Goal: Task Accomplishment & Management: Complete application form

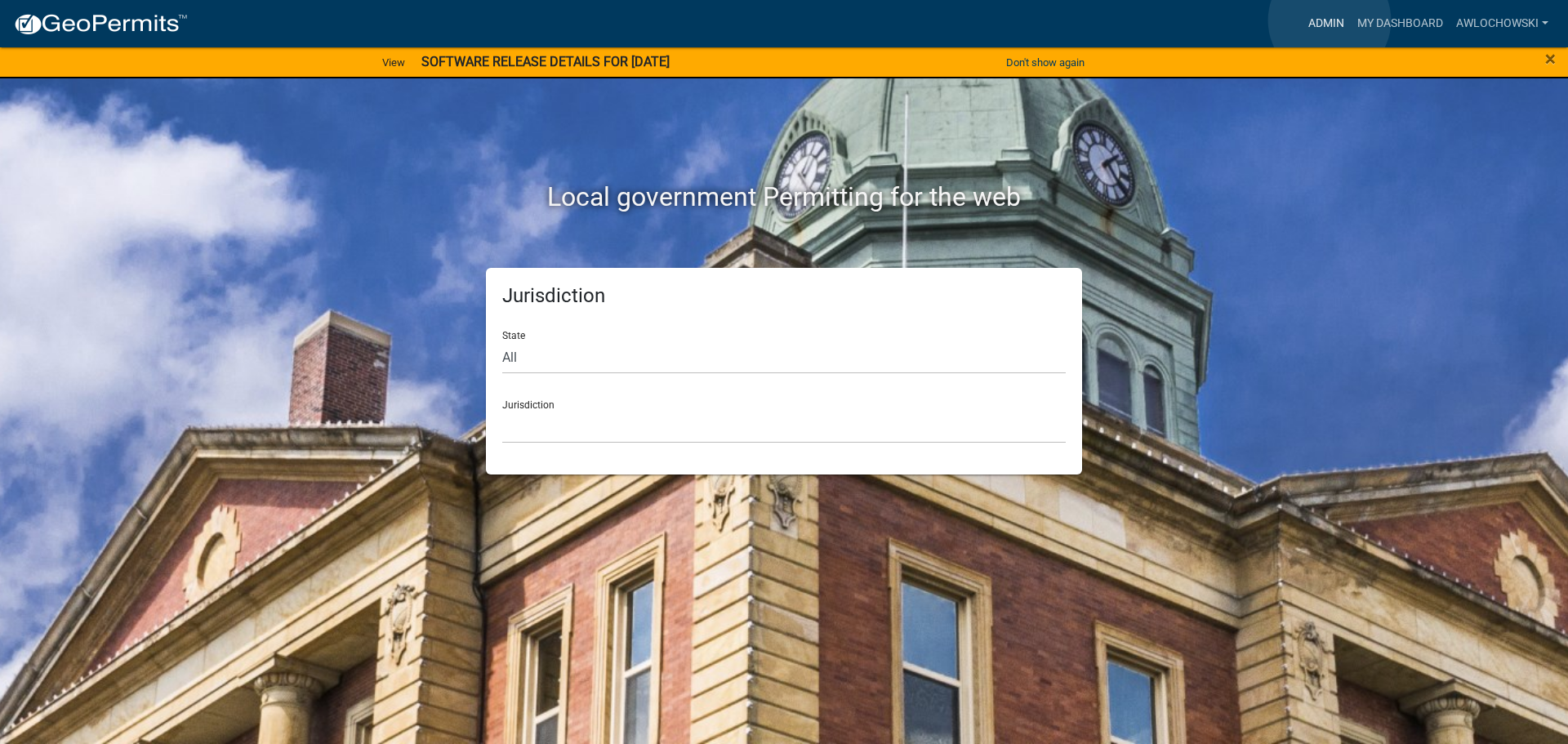
click at [1330, 20] on link "Admin" at bounding box center [1326, 24] width 49 height 31
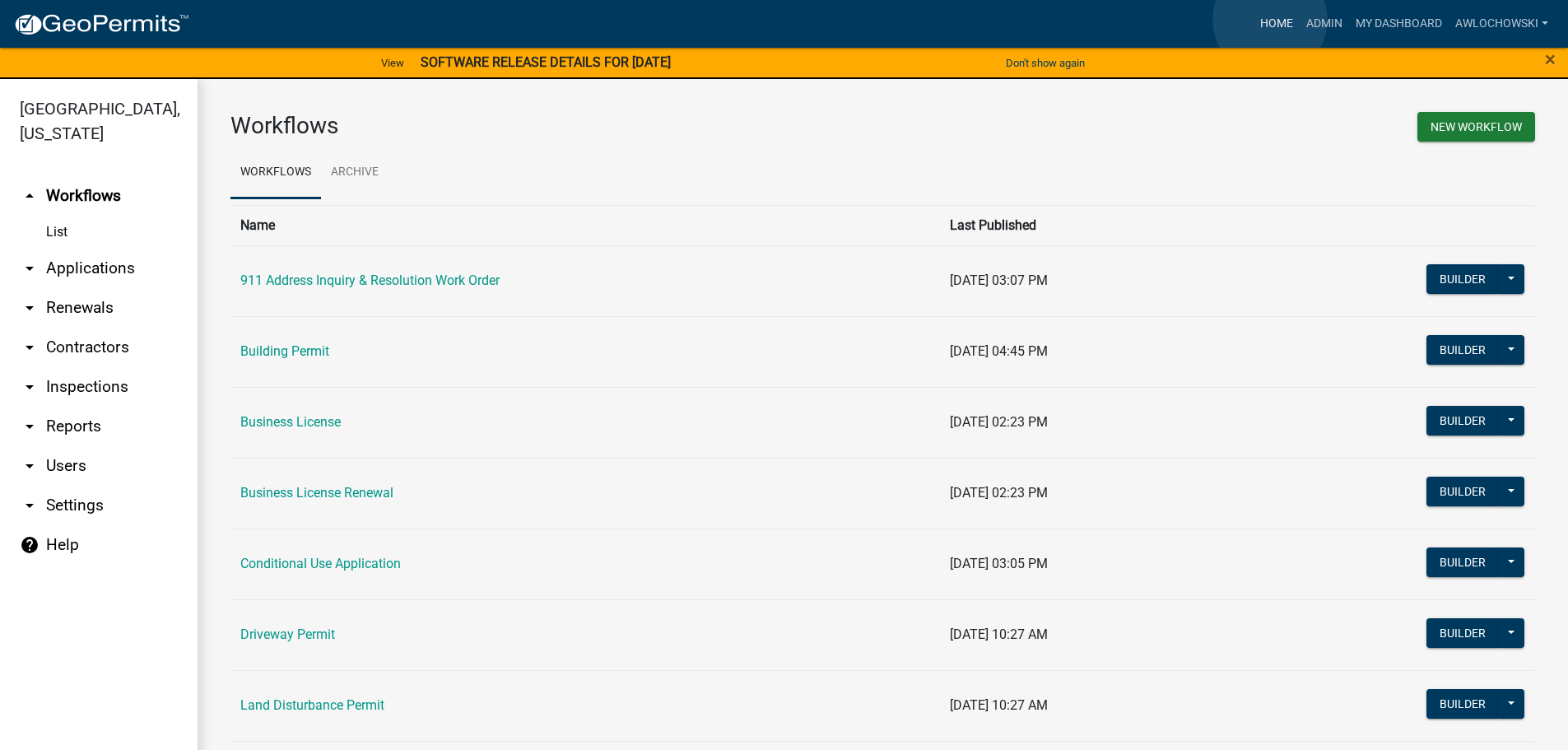
click at [1270, 20] on link "Home" at bounding box center [1277, 24] width 46 height 31
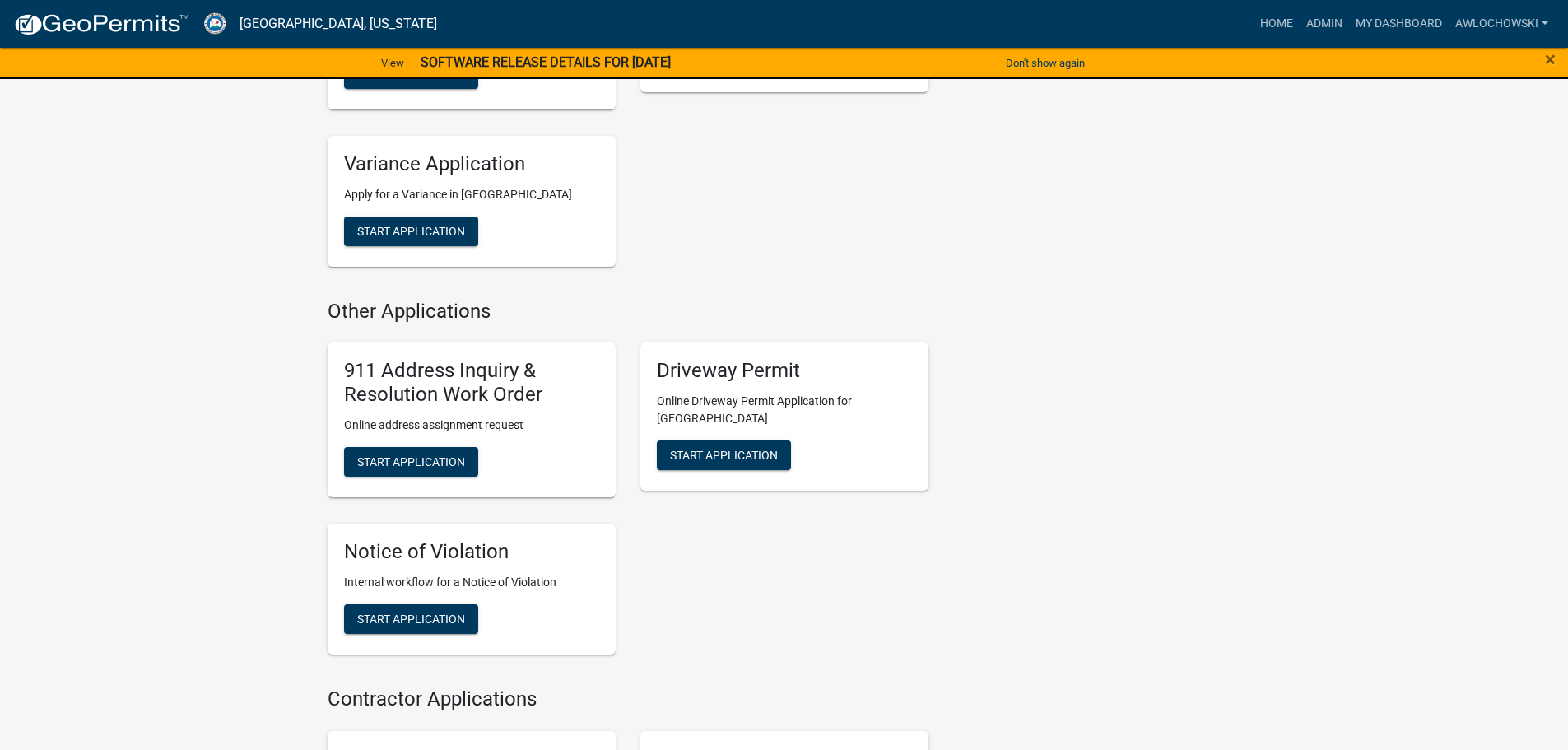
scroll to position [1400, 0]
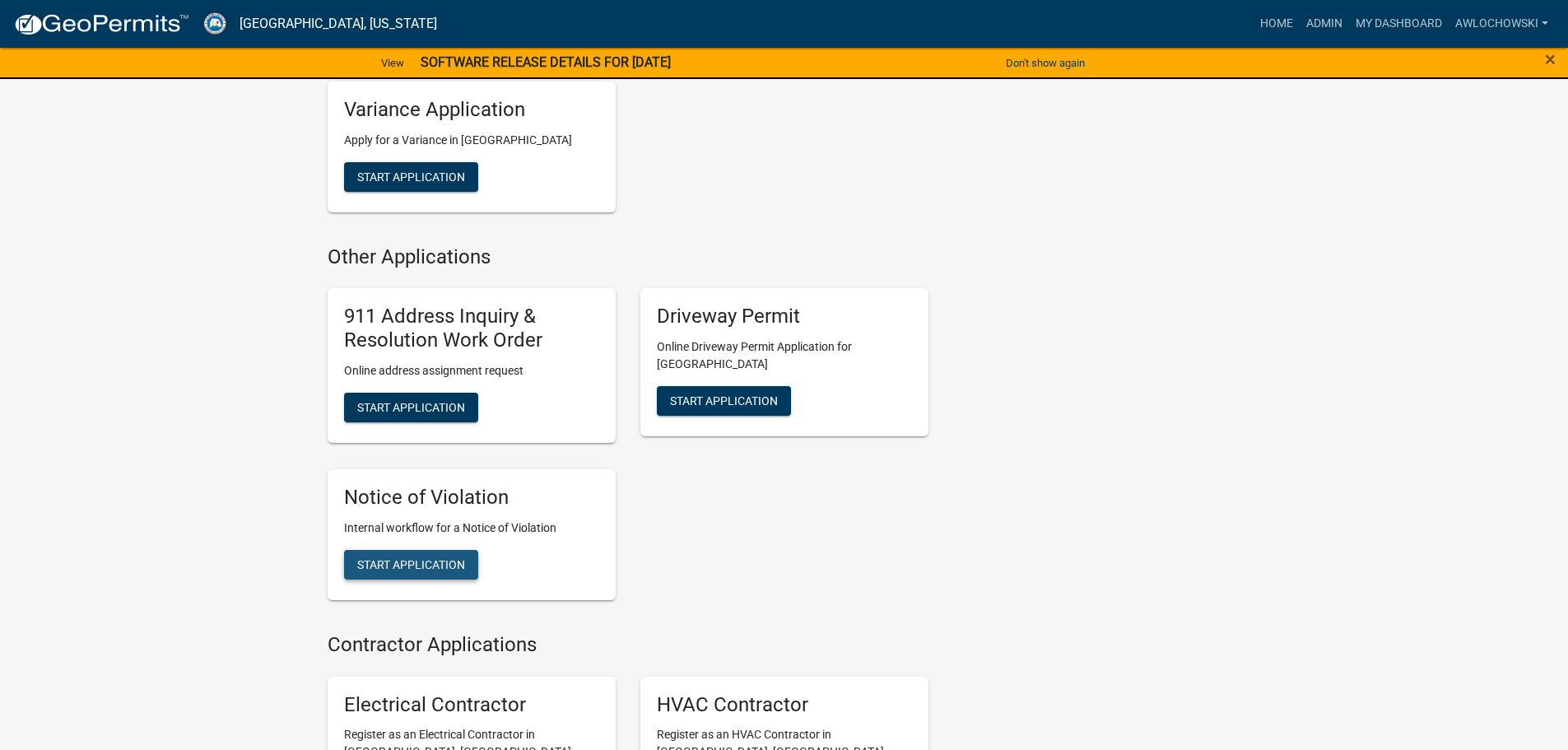
click at [438, 557] on span "Start Application" at bounding box center [411, 563] width 107 height 13
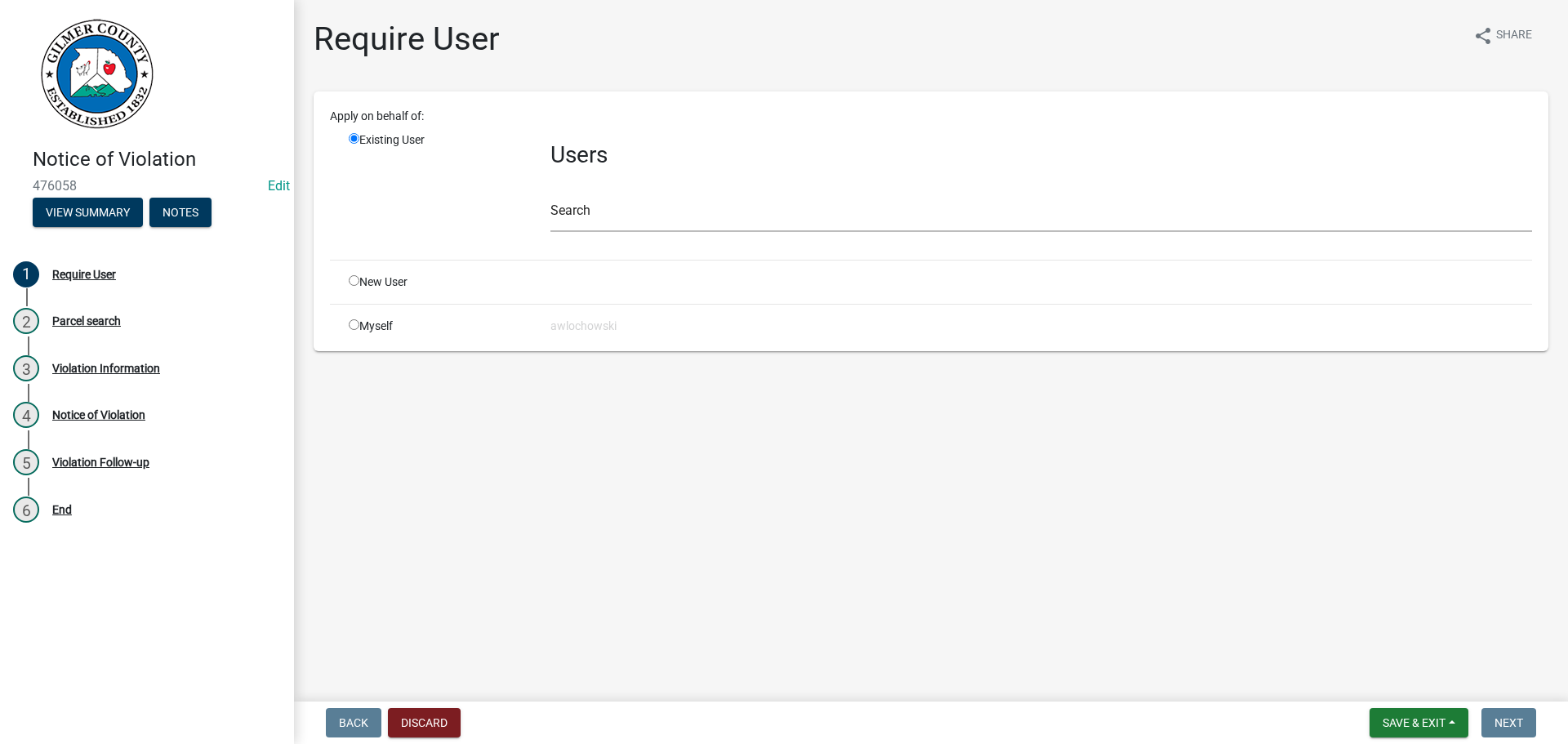
click at [354, 321] on input "radio" at bounding box center [354, 324] width 10 height 10
radio input "true"
radio input "false"
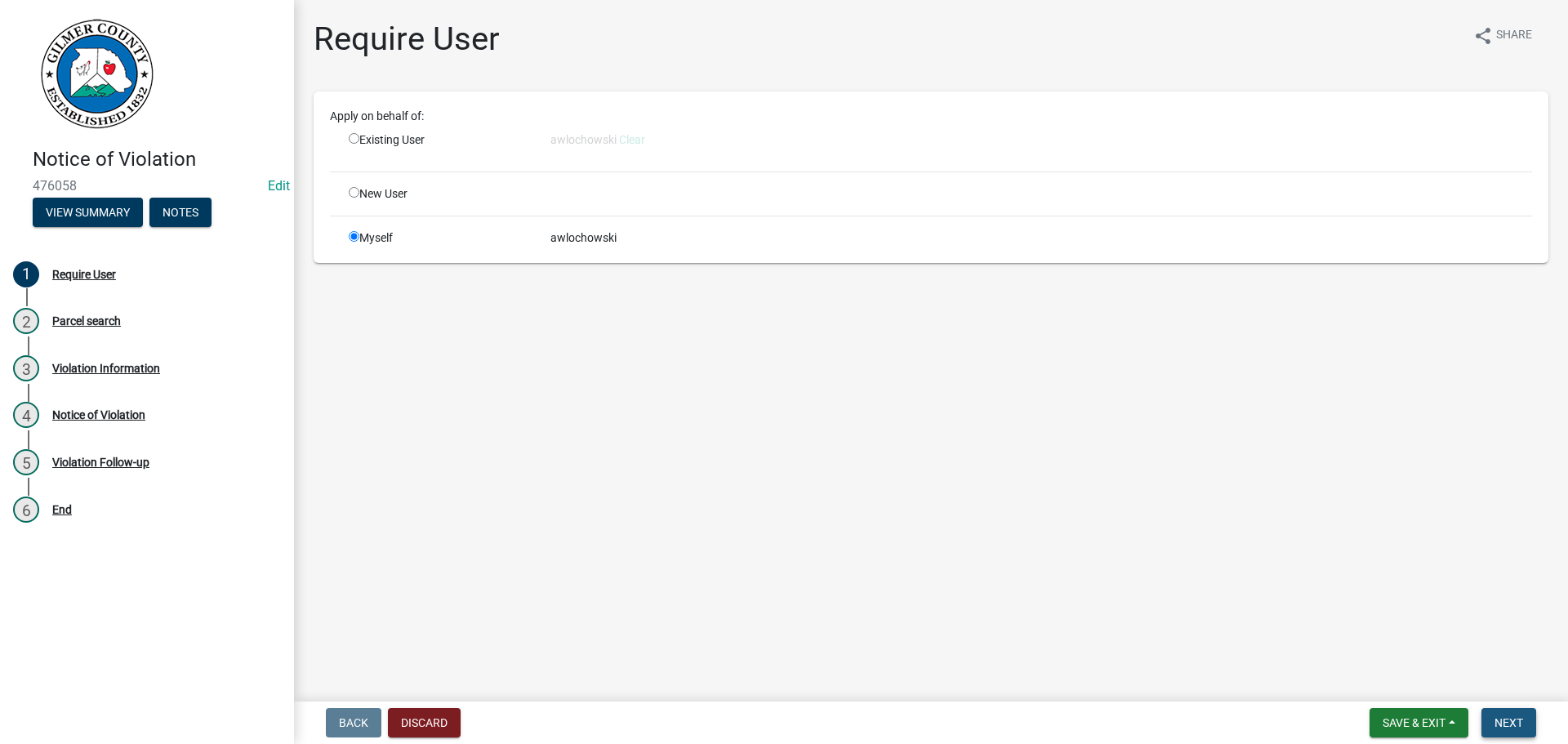
click at [1507, 718] on span "Next" at bounding box center [1509, 723] width 29 height 13
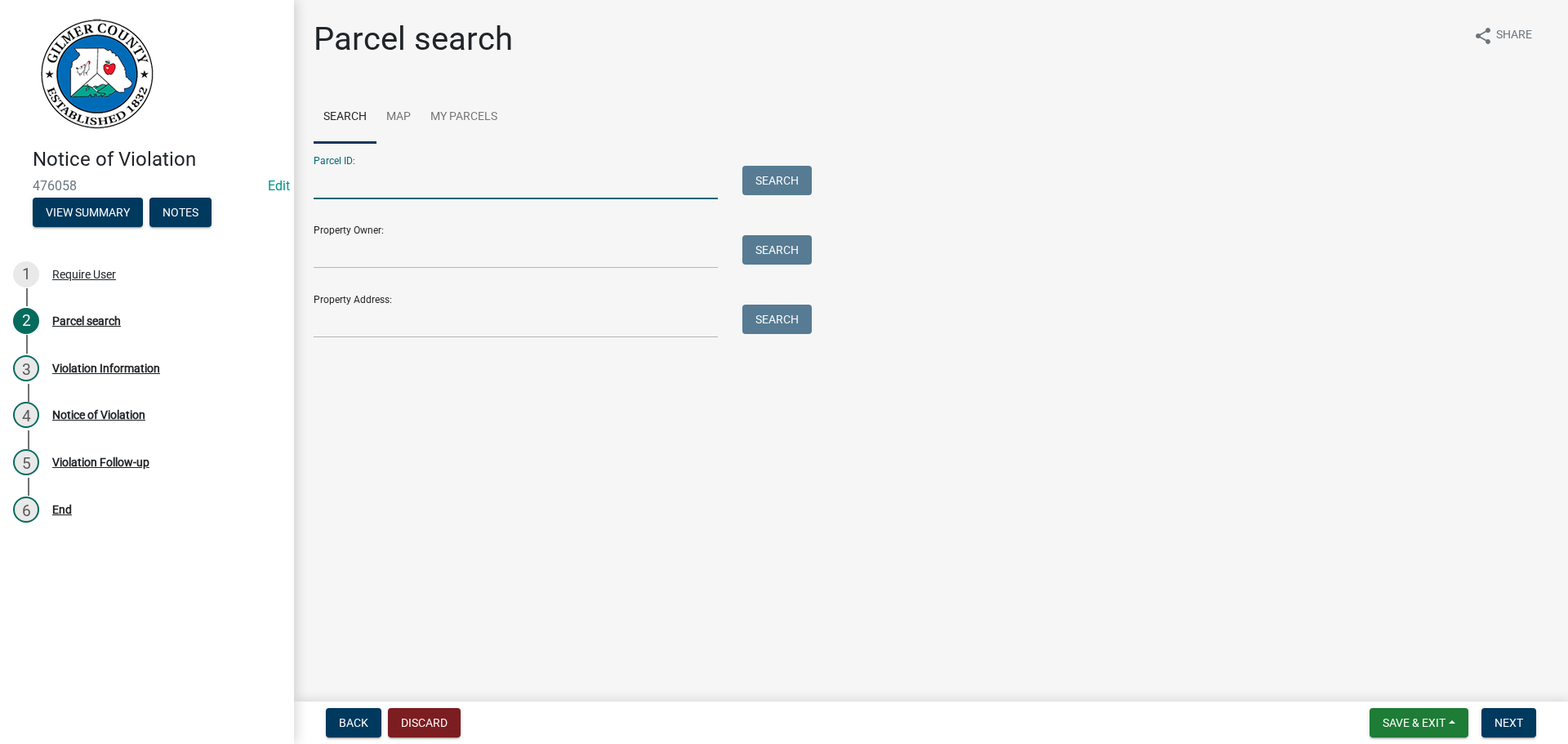
click at [332, 183] on input "Parcel ID:" at bounding box center [516, 182] width 404 height 33
type input "3150 022k"
click at [787, 181] on button "Search" at bounding box center [776, 180] width 69 height 29
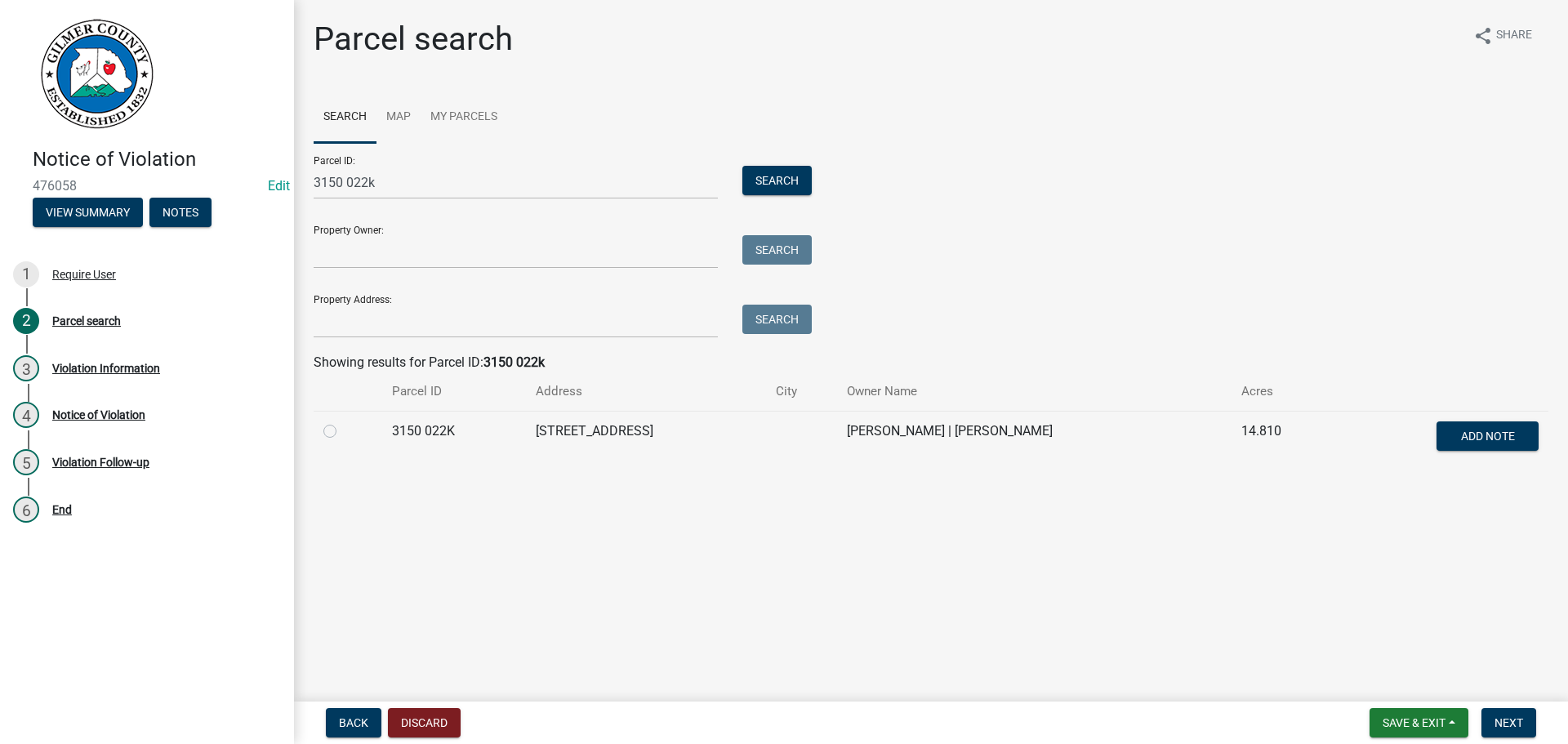
click at [343, 421] on label at bounding box center [343, 421] width 0 height 0
click at [343, 432] on 022K "radio" at bounding box center [348, 427] width 10 height 10
radio 022K "true"
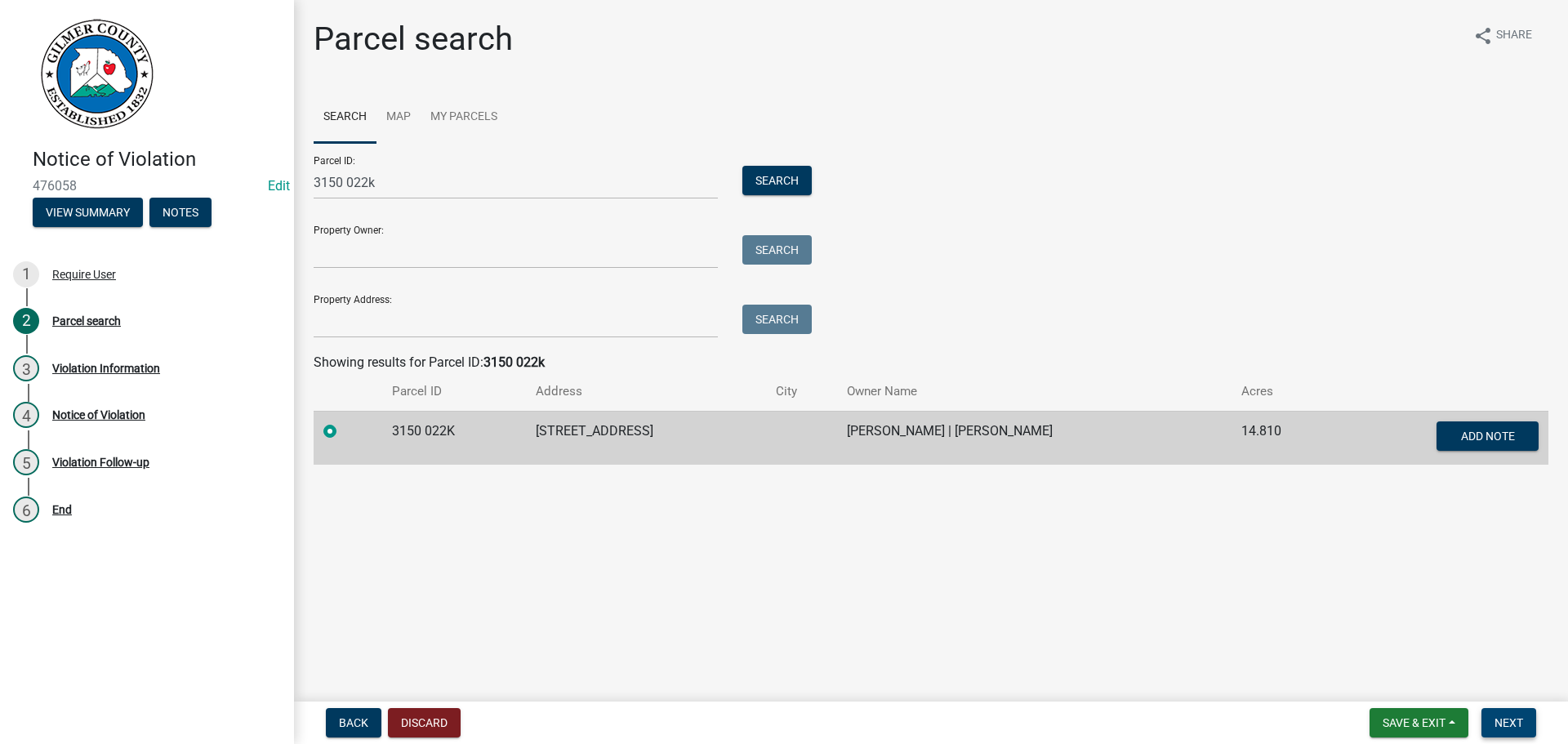
click at [1504, 715] on button "Next" at bounding box center [1509, 723] width 55 height 29
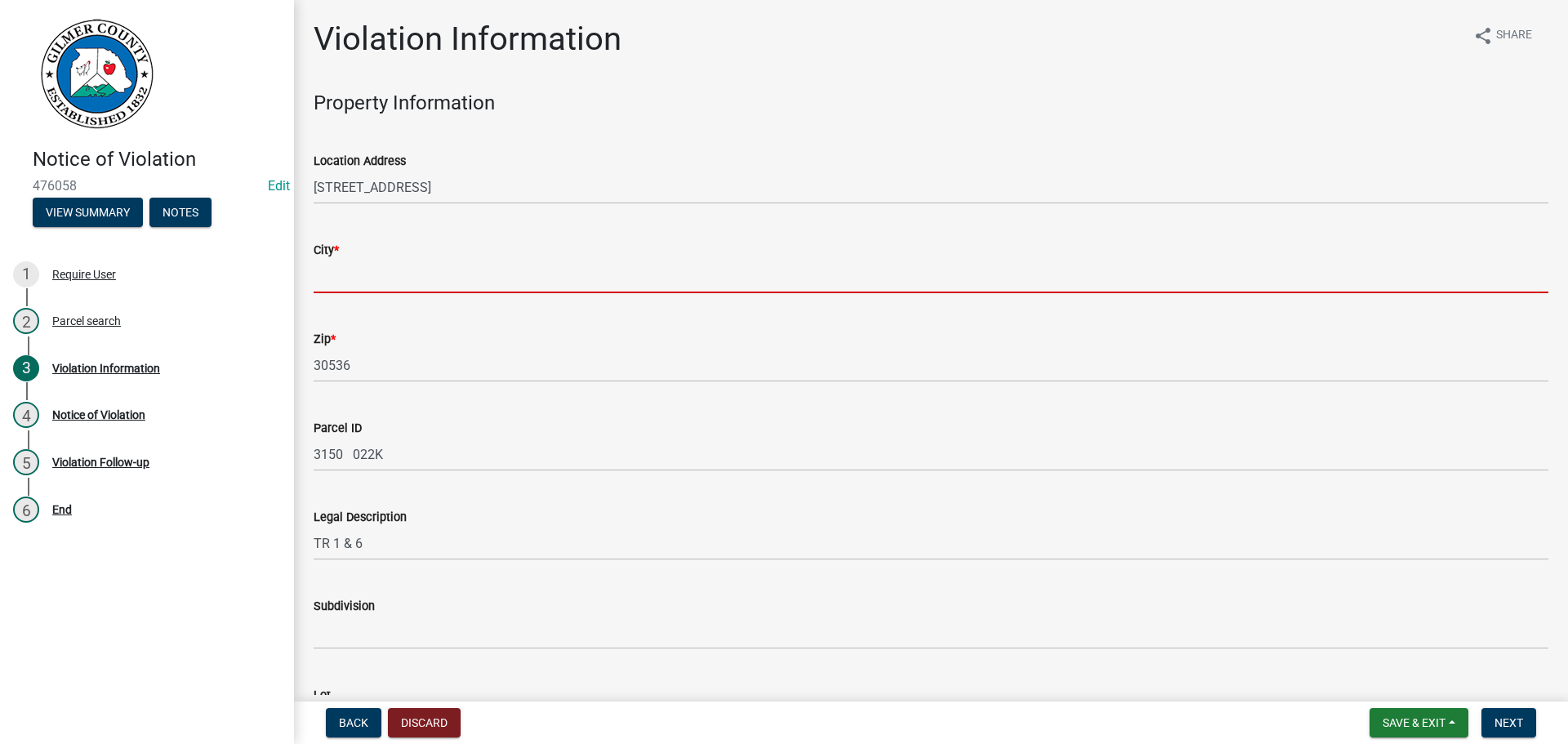
click at [368, 259] on input "City *" at bounding box center [932, 276] width 1235 height 33
type input "Ellijay"
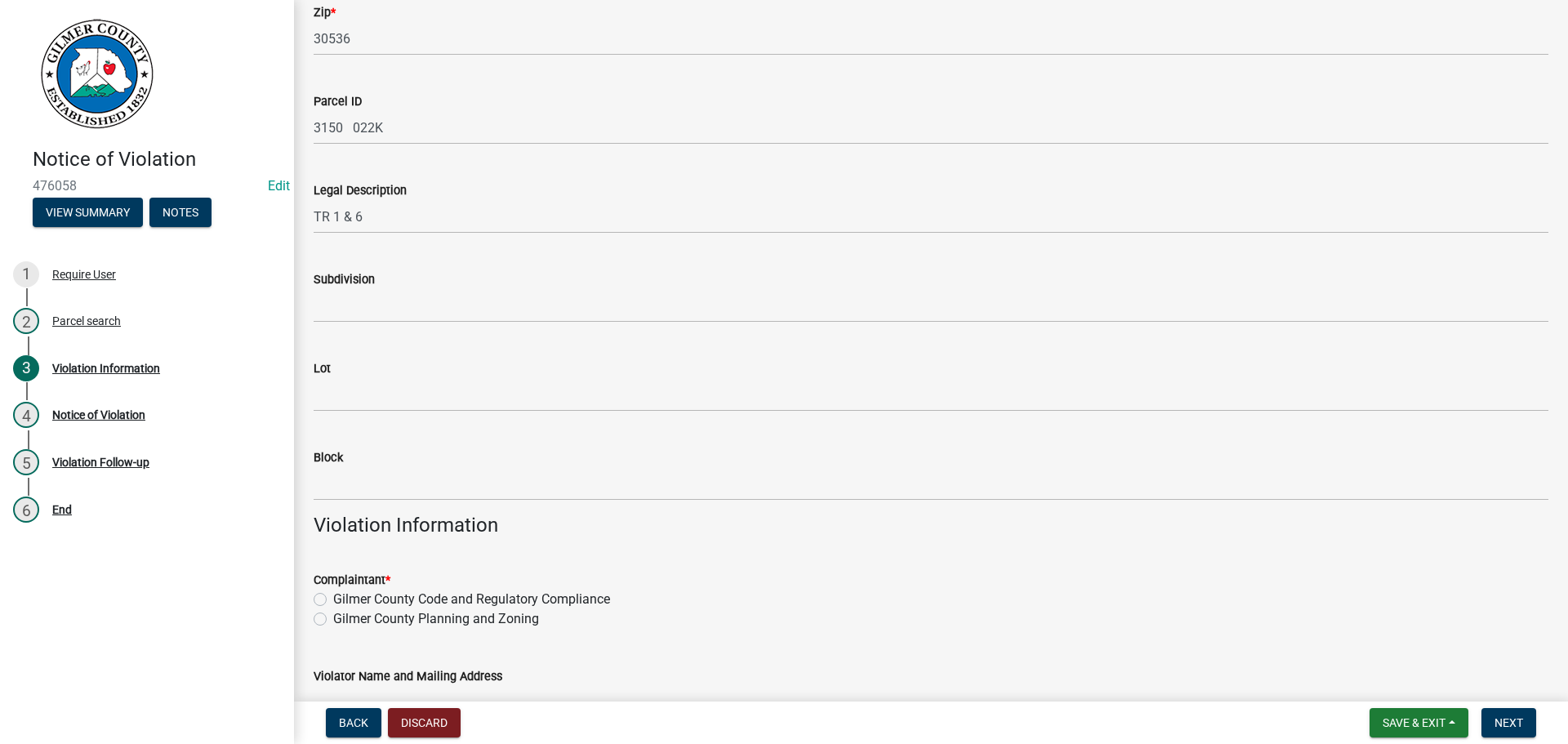
scroll to position [572, 0]
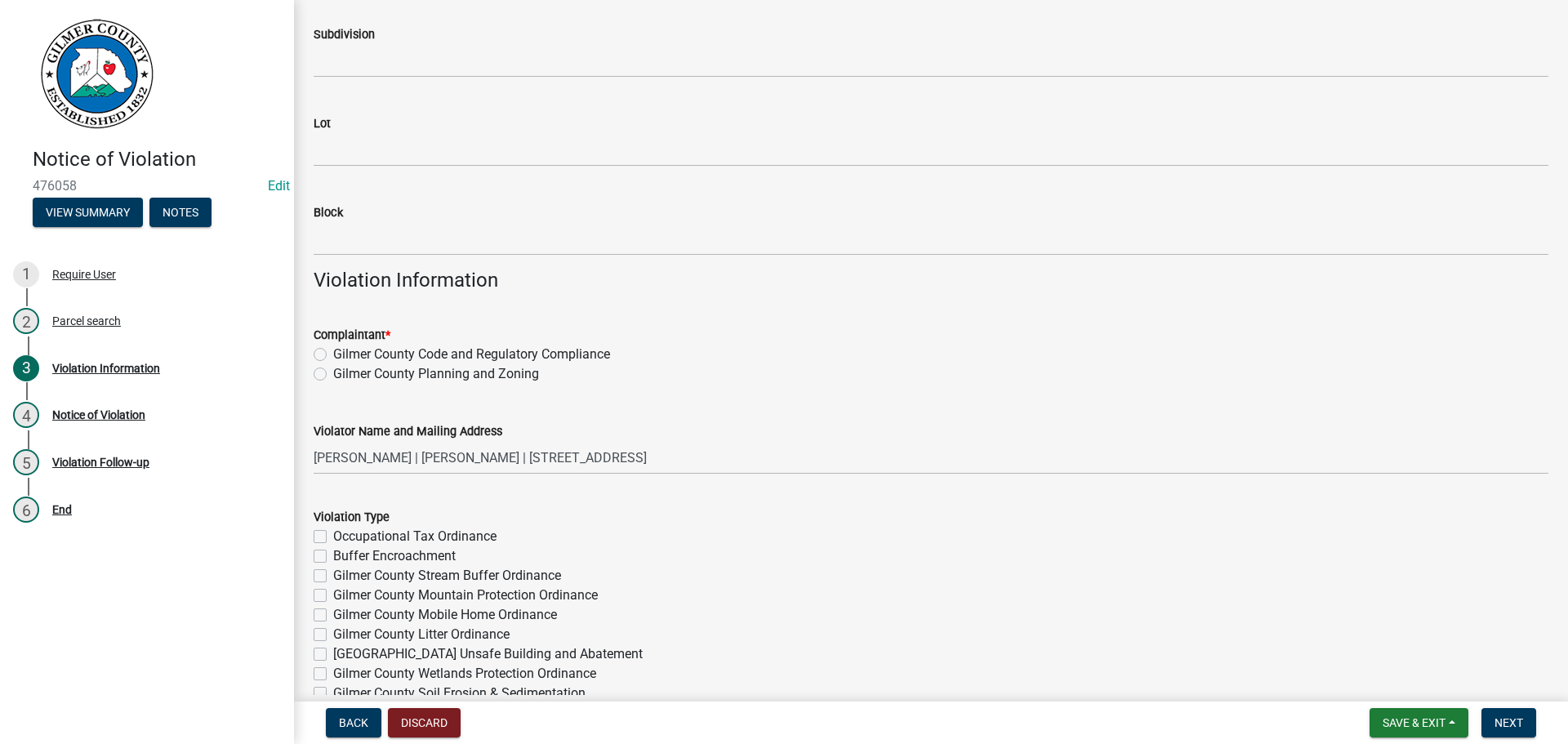
click at [334, 350] on label "Gilmer County Code and Regulatory Compliance" at bounding box center [472, 354] width 277 height 20
click at [334, 350] on input "Gilmer County Code and Regulatory Compliance" at bounding box center [339, 350] width 10 height 10
radio input "true"
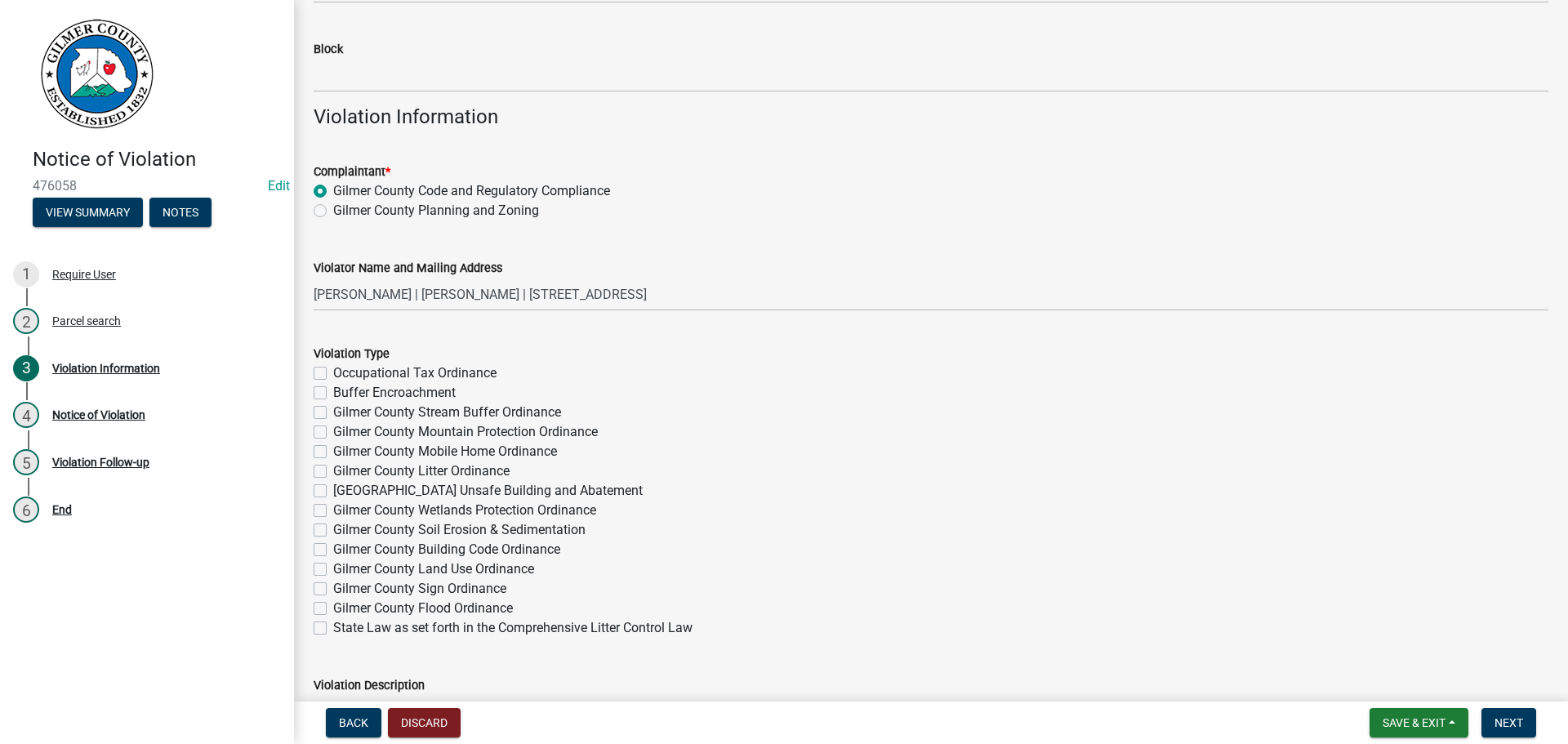
scroll to position [980, 0]
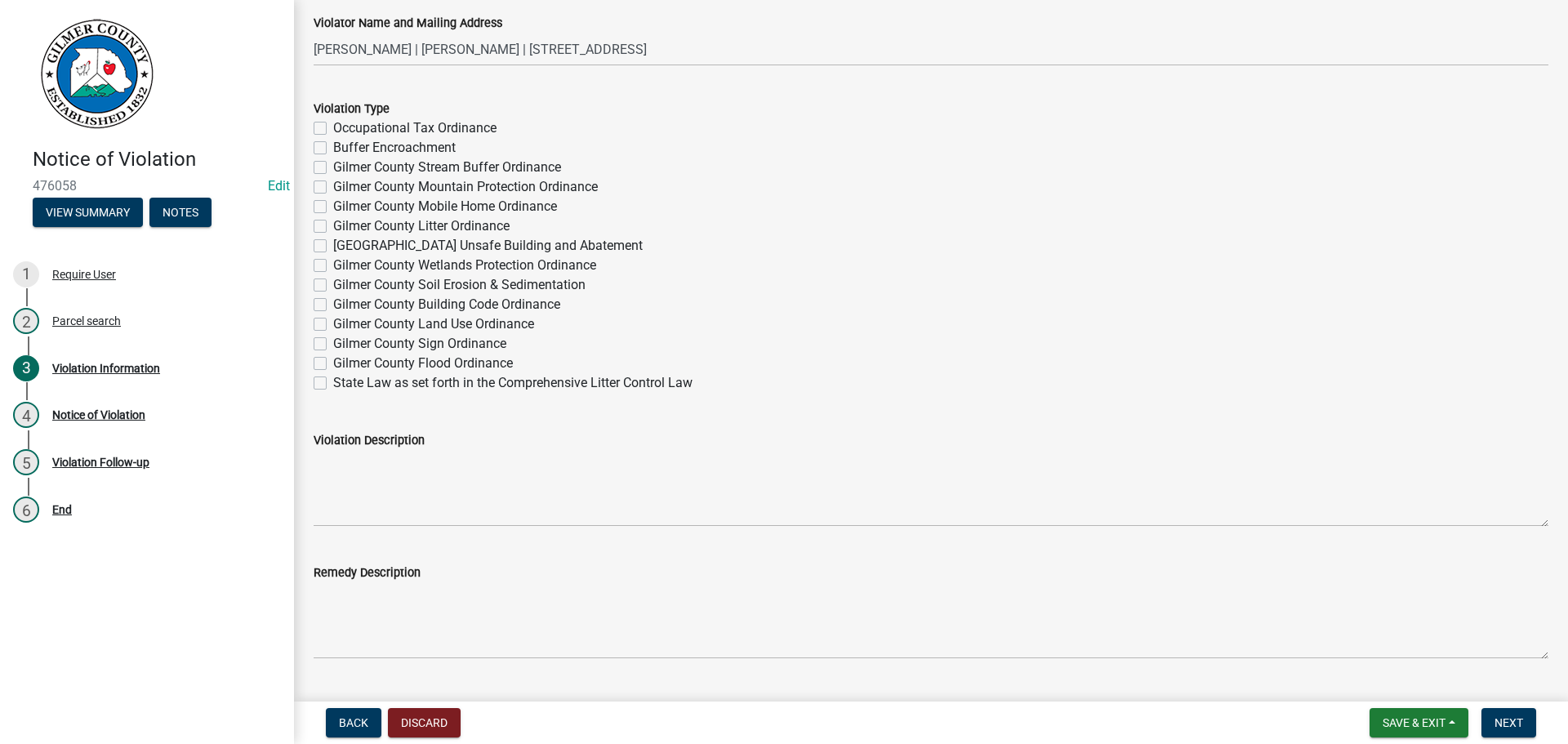
click at [334, 283] on label "Gilmer County Soil Erosion & Sedimentation" at bounding box center [460, 285] width 253 height 20
click at [334, 283] on input "Gilmer County Soil Erosion & Sedimentation" at bounding box center [339, 281] width 10 height 10
checkbox input "true"
checkbox input "false"
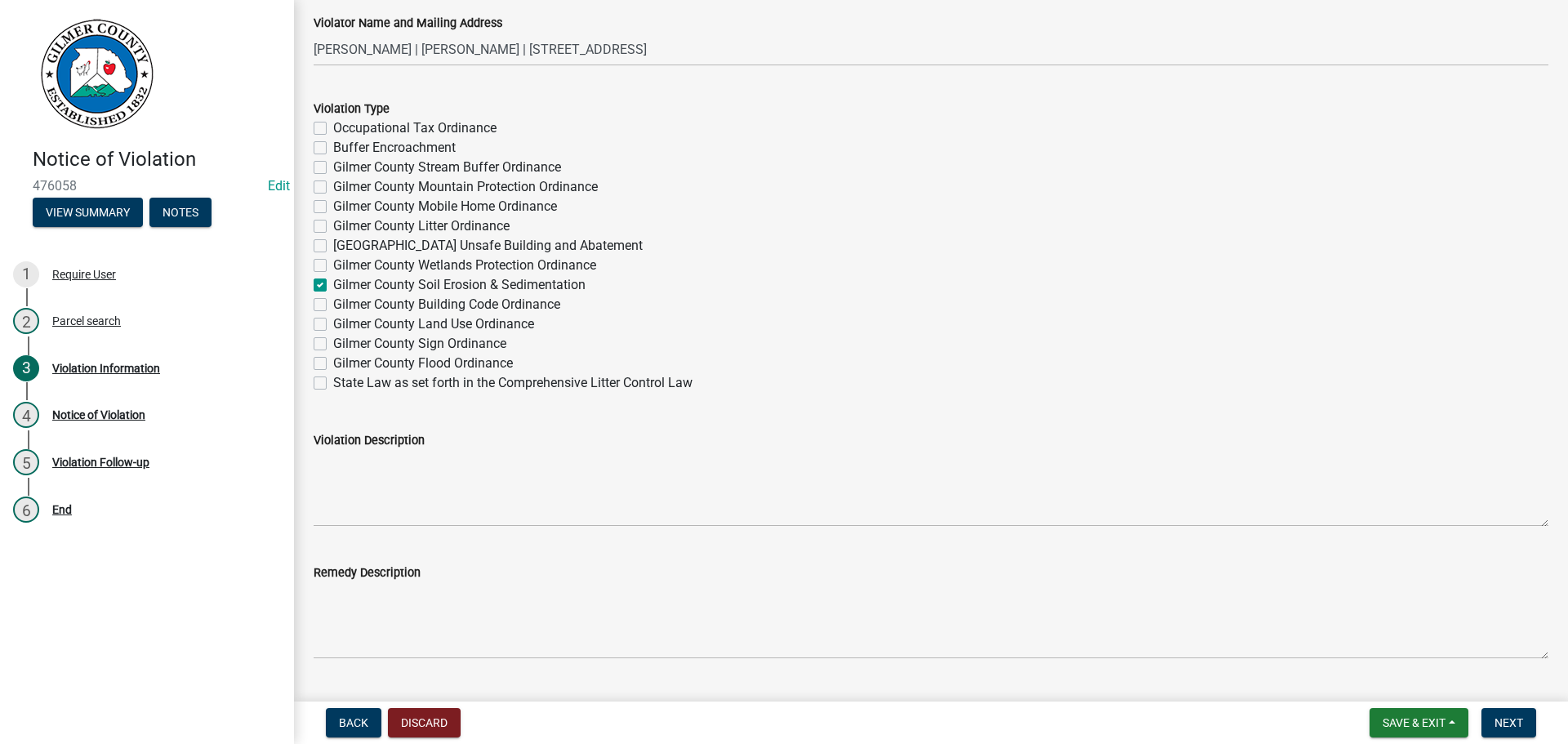
checkbox input "false"
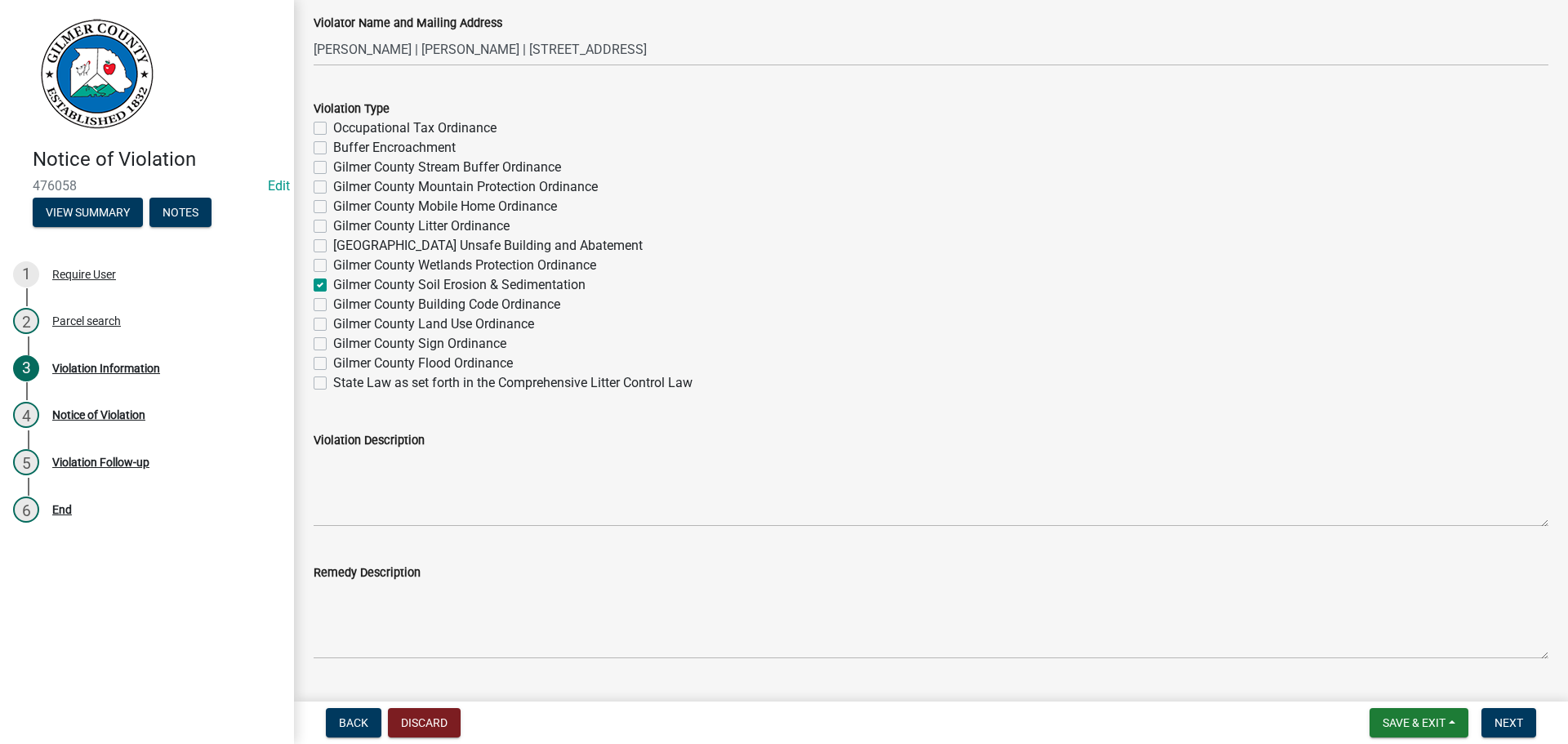
checkbox input "false"
checkbox input "true"
checkbox input "false"
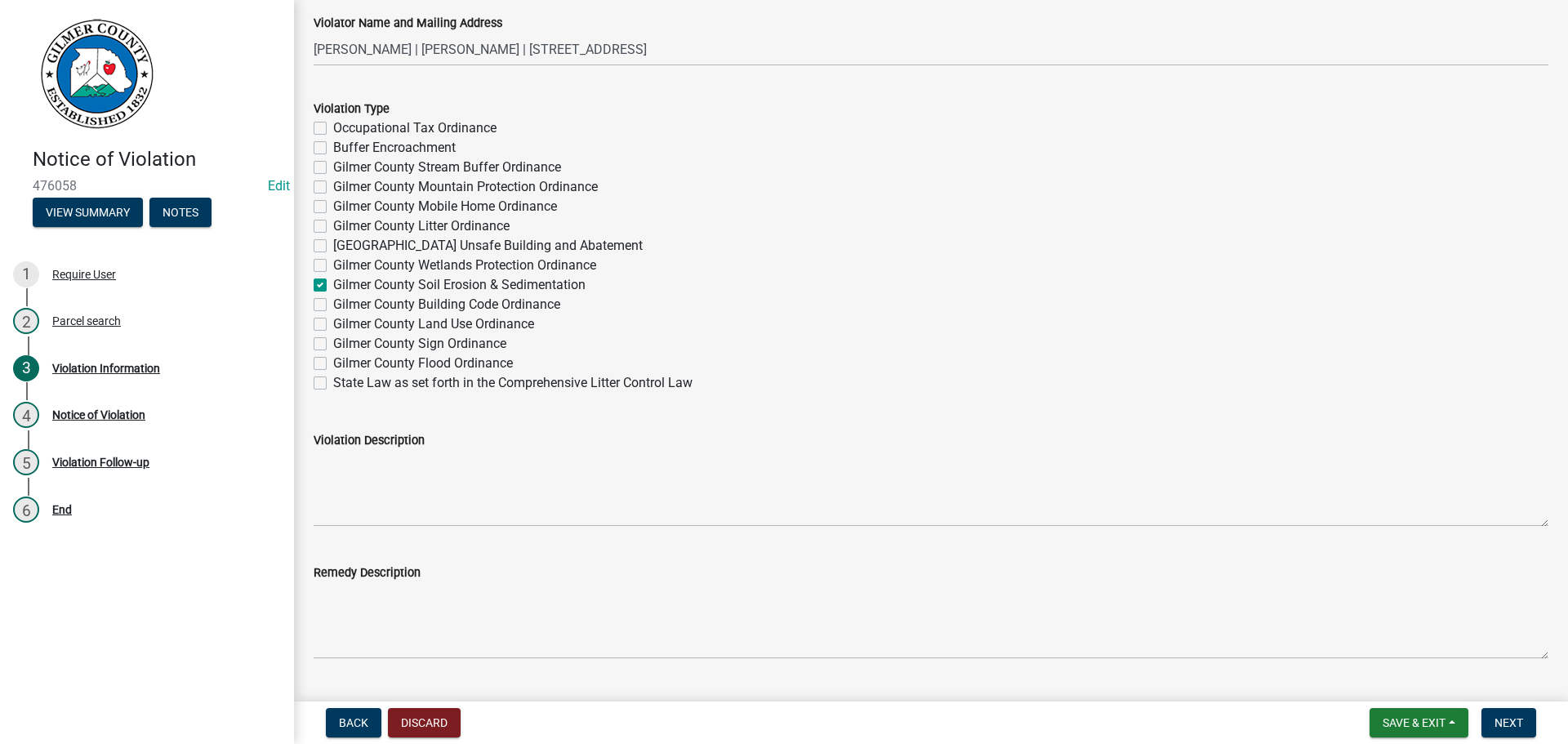
checkbox input "false"
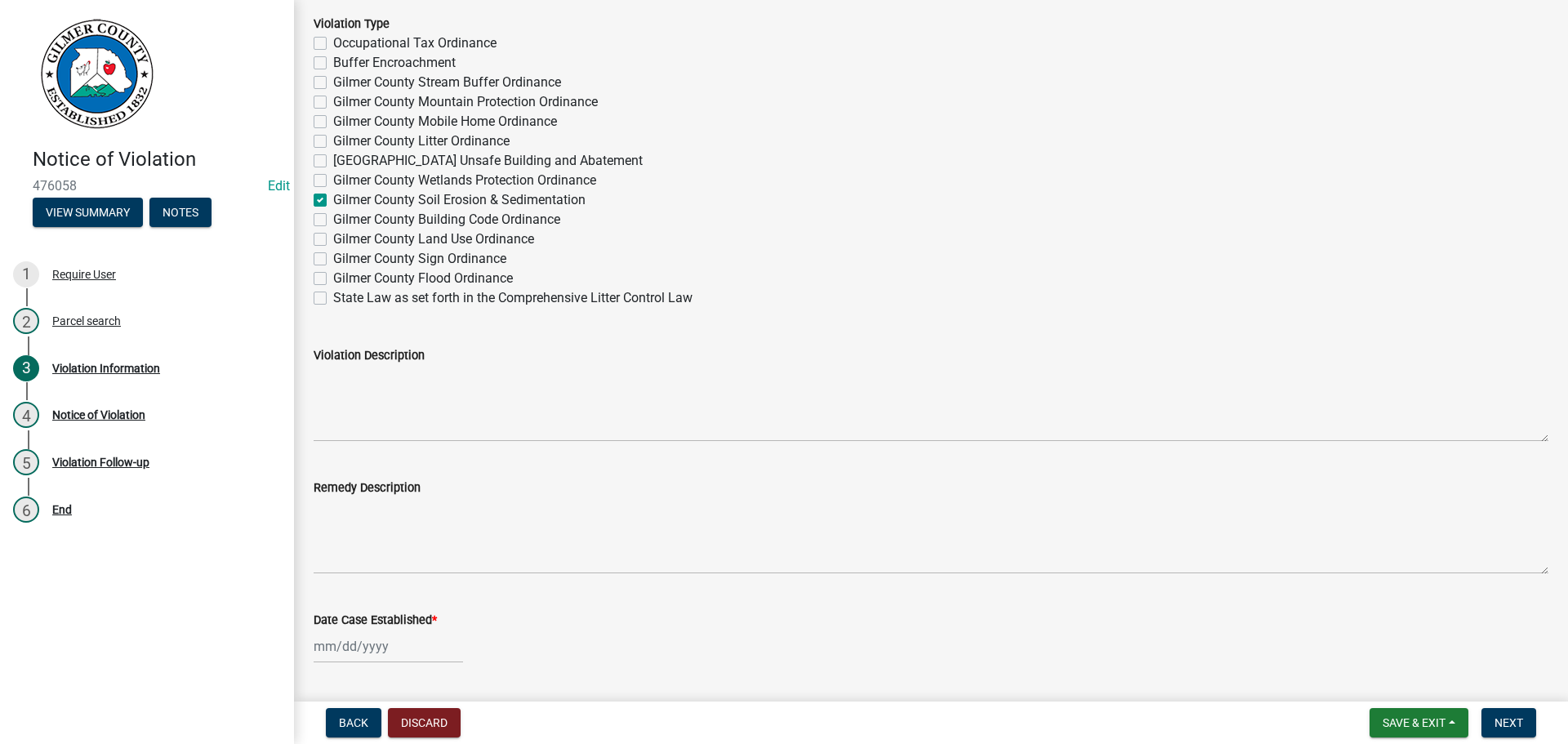
scroll to position [1143, 0]
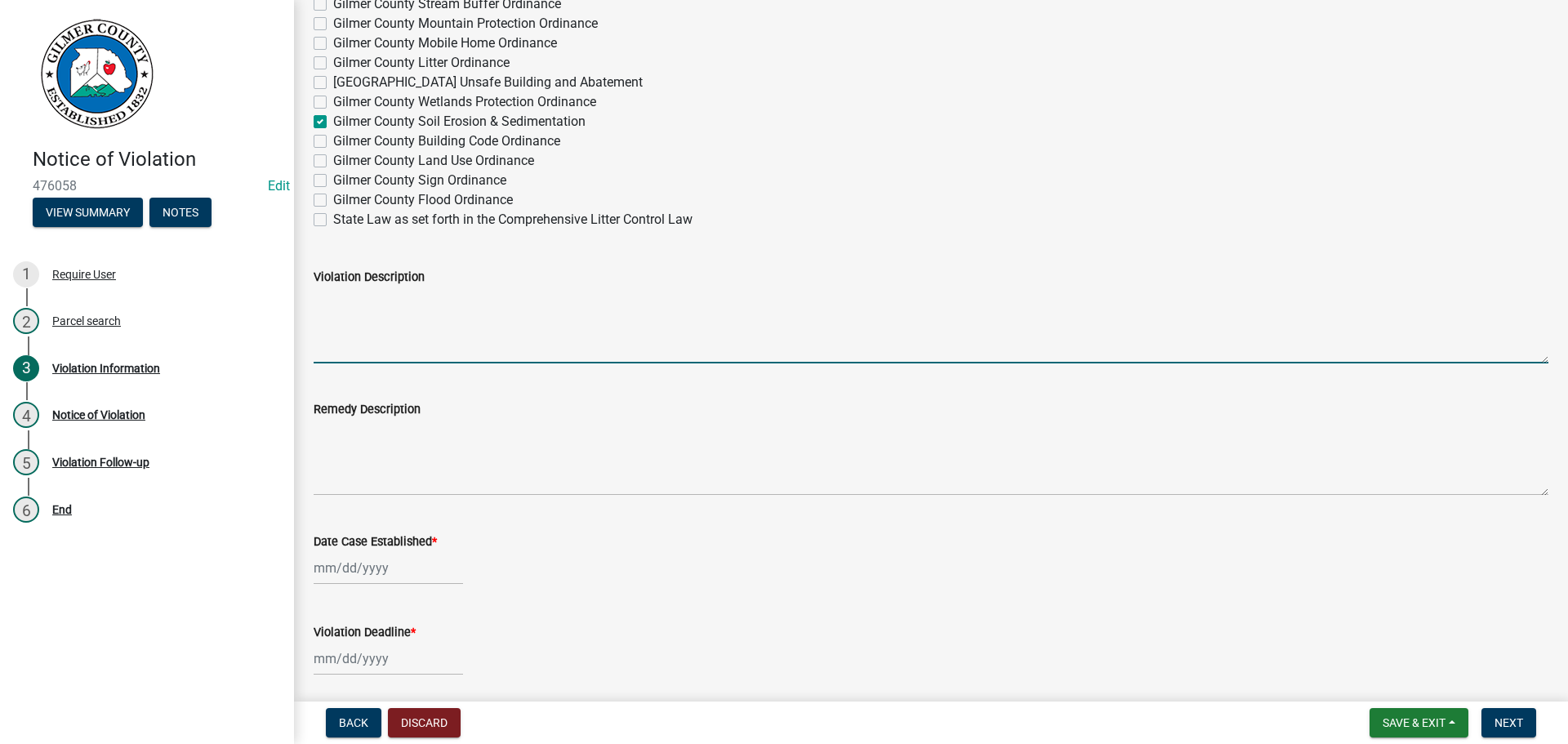
click at [316, 311] on textarea "Violation Description" at bounding box center [932, 325] width 1235 height 77
type textarea "Complaint of sediment leaving site onto neighboring property. Culvert pipe at r…"
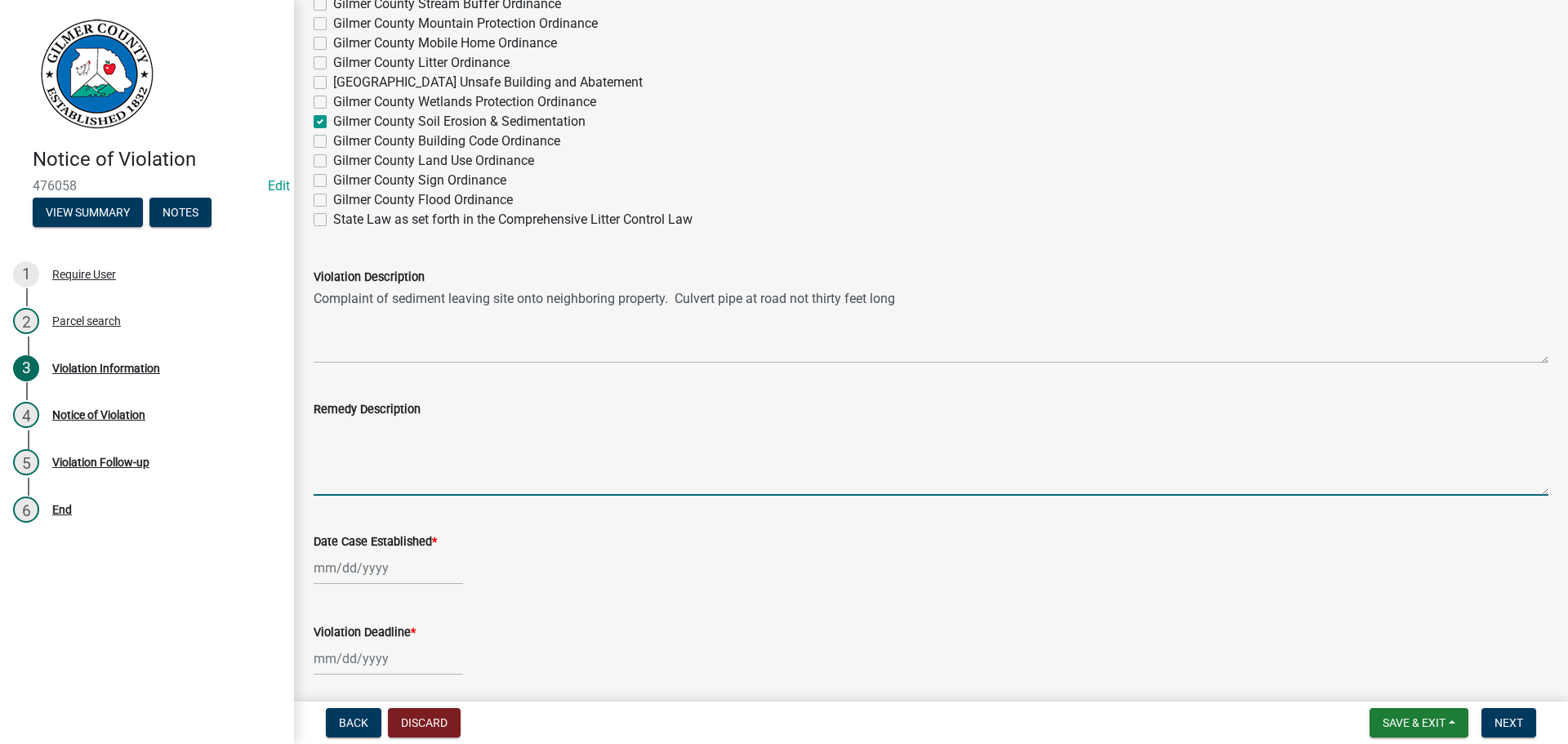
click at [330, 436] on textarea "Remedy Description" at bounding box center [932, 457] width 1235 height 77
type textarea "Place rock below pipe at ditch midway up new drive as discussed. Pipe at road n…"
click at [354, 571] on div at bounding box center [388, 567] width 149 height 33
select select "9"
select select "2025"
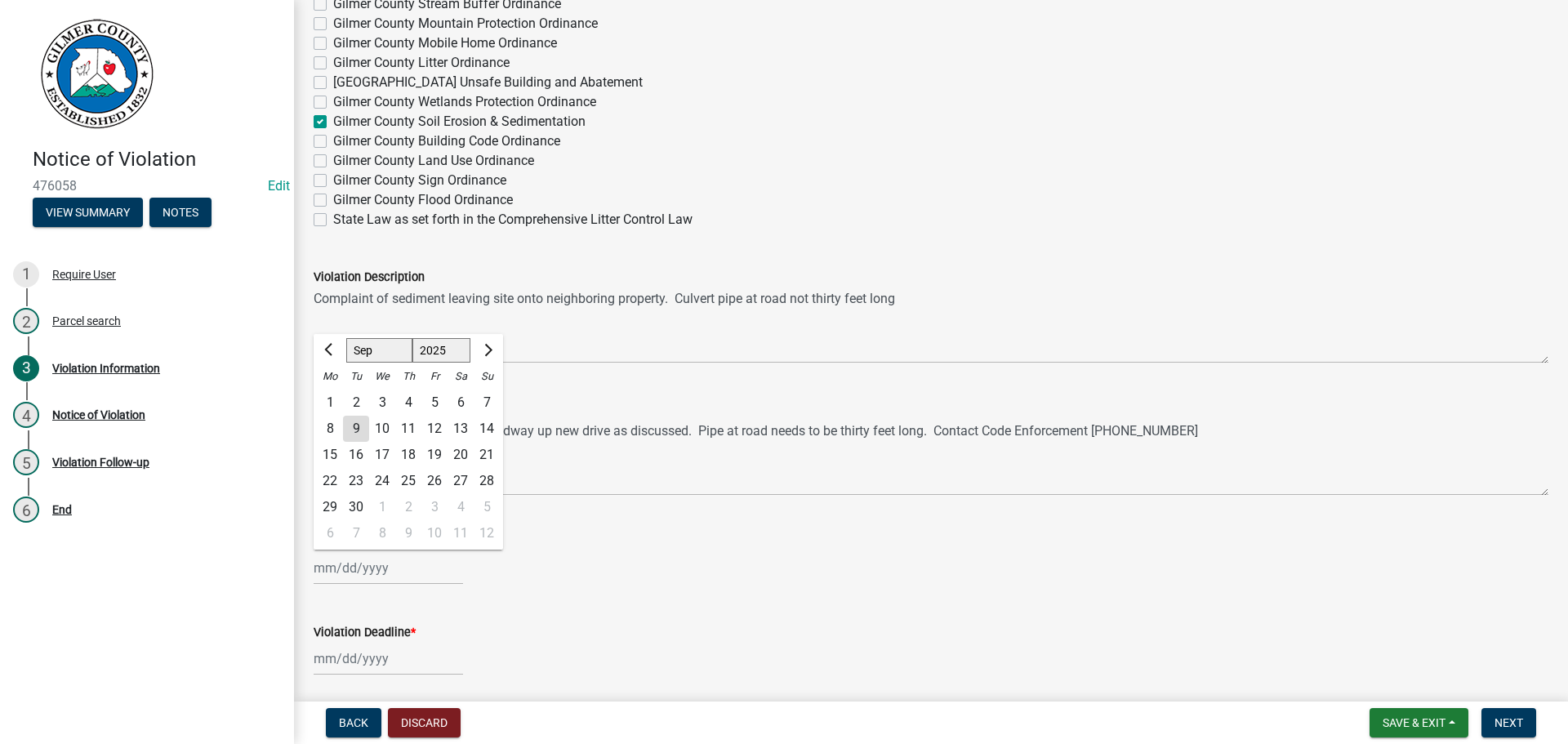
click at [352, 427] on div "9" at bounding box center [356, 428] width 26 height 26
type input "[DATE]"
select select "9"
select select "2025"
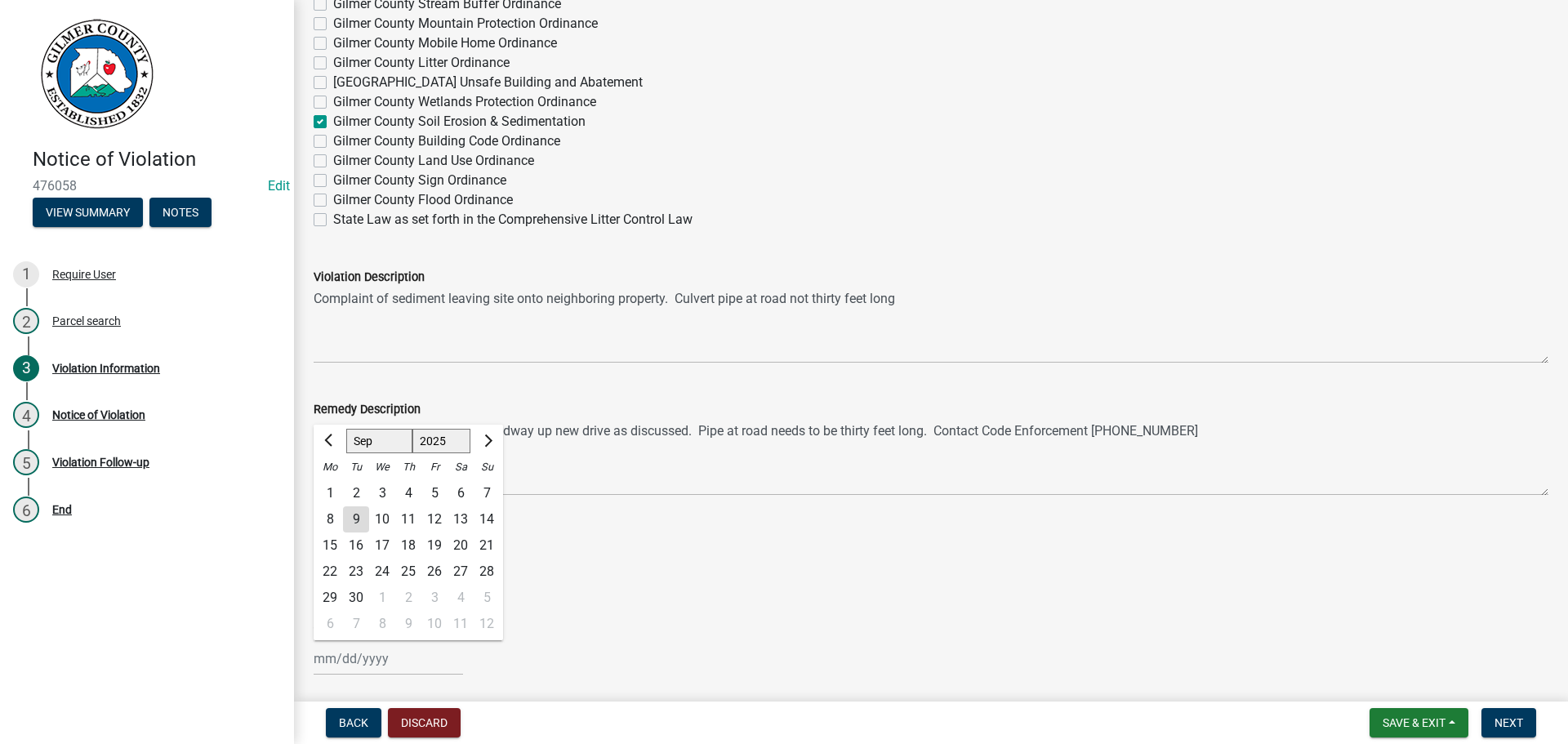
click at [340, 656] on div "[PERSON_NAME] Feb Mar Apr [PERSON_NAME][DATE] Oct Nov [DATE] 1526 1527 1528 152…" at bounding box center [388, 659] width 149 height 33
click at [398, 445] on select "Jan Feb Mar Apr May Jun [DATE] Aug Sep Oct Nov Dec" at bounding box center [380, 441] width 67 height 25
select select "10"
click at [346, 429] on select "Jan Feb Mar Apr May Jun [DATE] Aug Sep Oct Nov Dec" at bounding box center [380, 441] width 67 height 25
click at [407, 515] on div "9" at bounding box center [408, 520] width 26 height 26
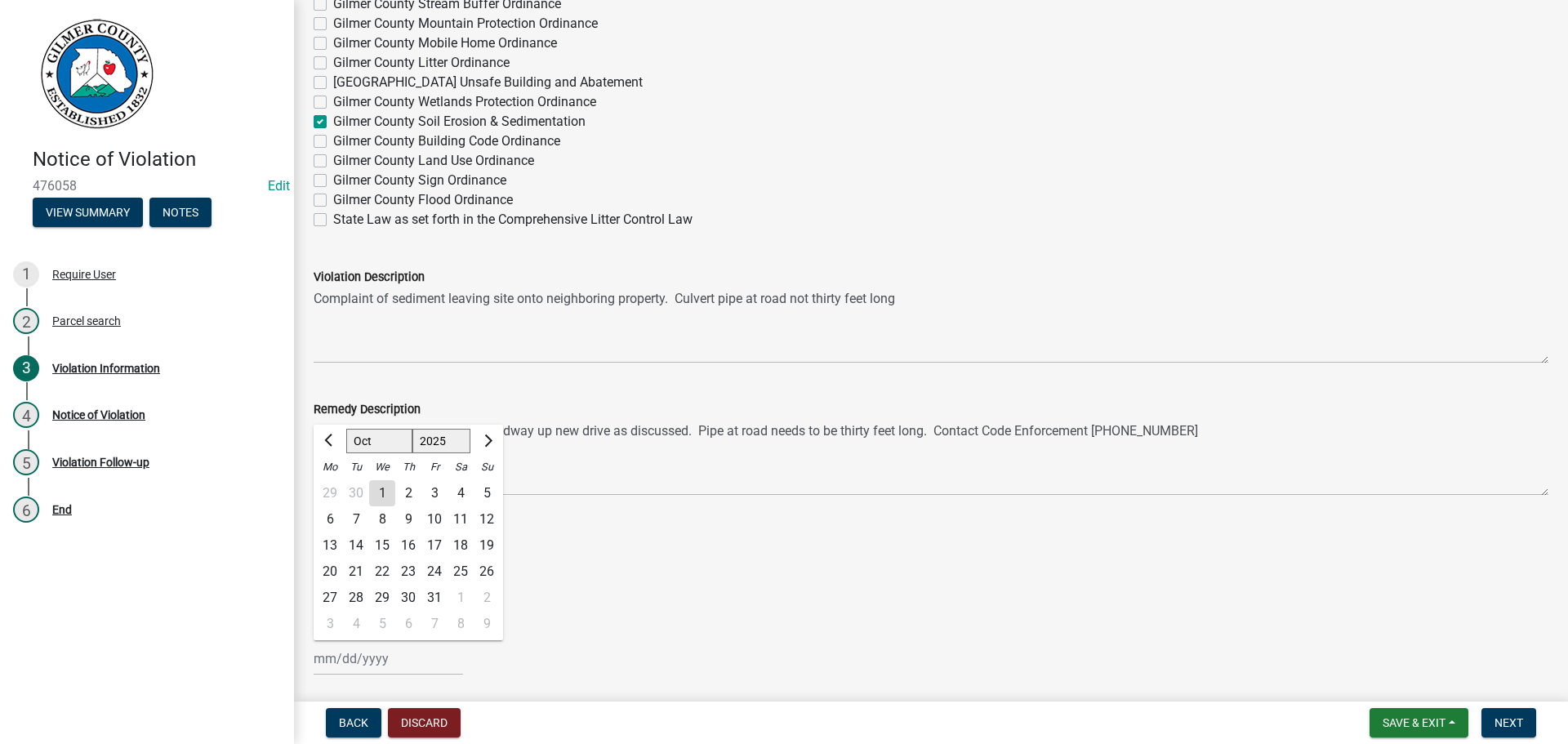
type input "[DATE]"
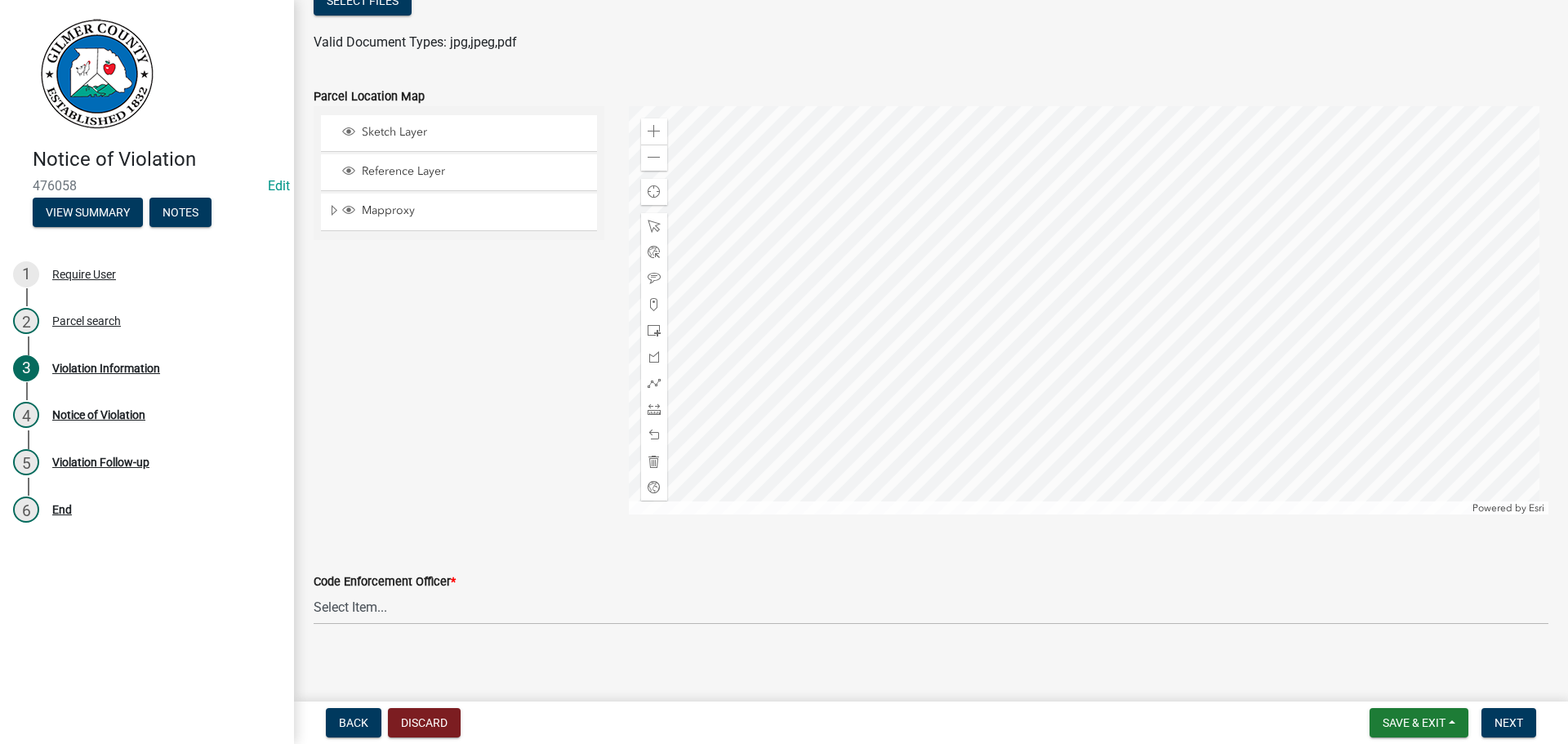
scroll to position [1895, 0]
click at [359, 591] on select "Select Item... [PERSON_NAME] [PERSON_NAME] [PERSON_NAME] [PERSON_NAME] [PERSON_…" at bounding box center [932, 600] width 1235 height 33
click at [314, 584] on select "Select Item... [PERSON_NAME] [PERSON_NAME] [PERSON_NAME] [PERSON_NAME] [PERSON_…" at bounding box center [932, 600] width 1235 height 33
select select "f3ceb3fd-6d25-43c8-a8d6-5ddeb18f621b"
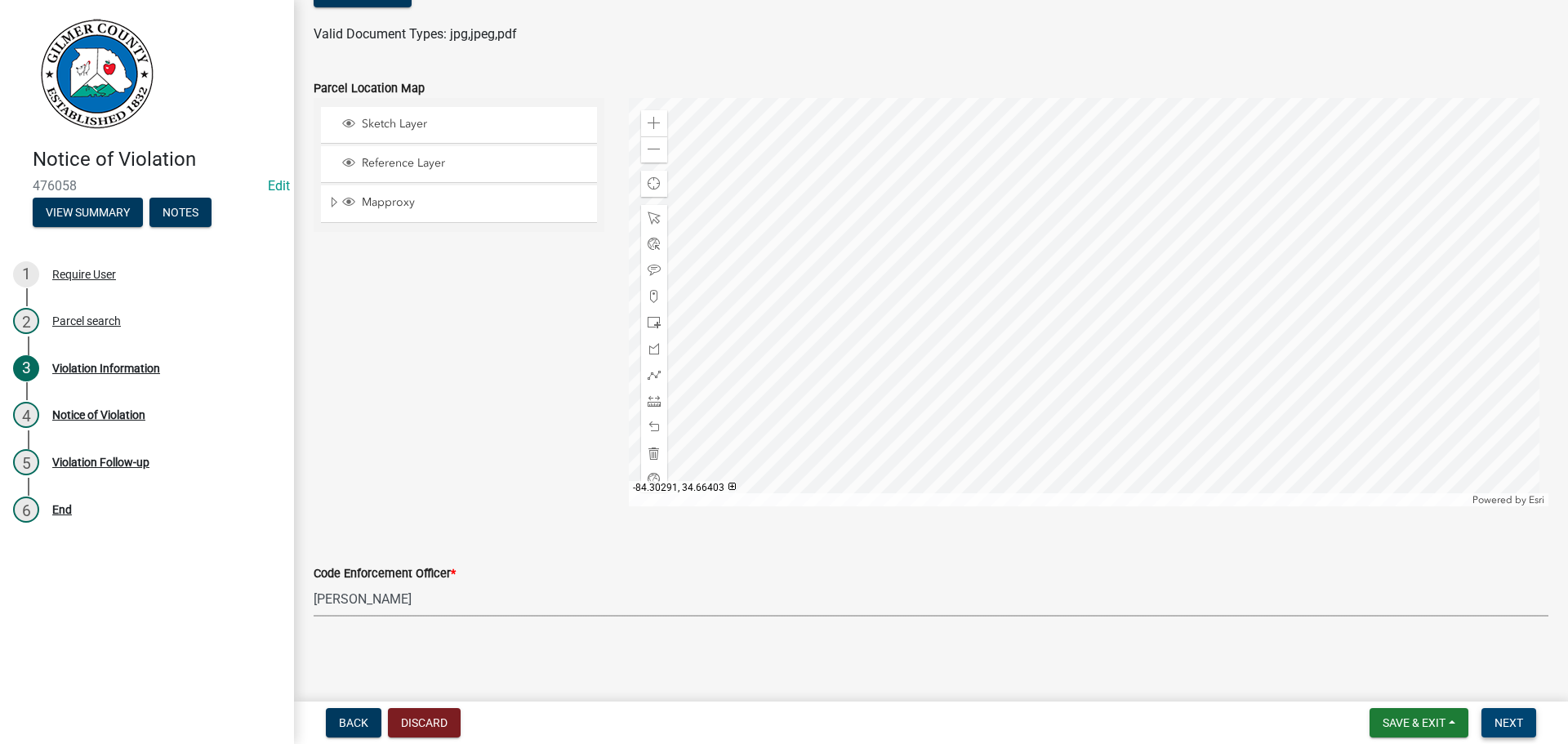
click at [1511, 720] on span "Next" at bounding box center [1509, 723] width 29 height 13
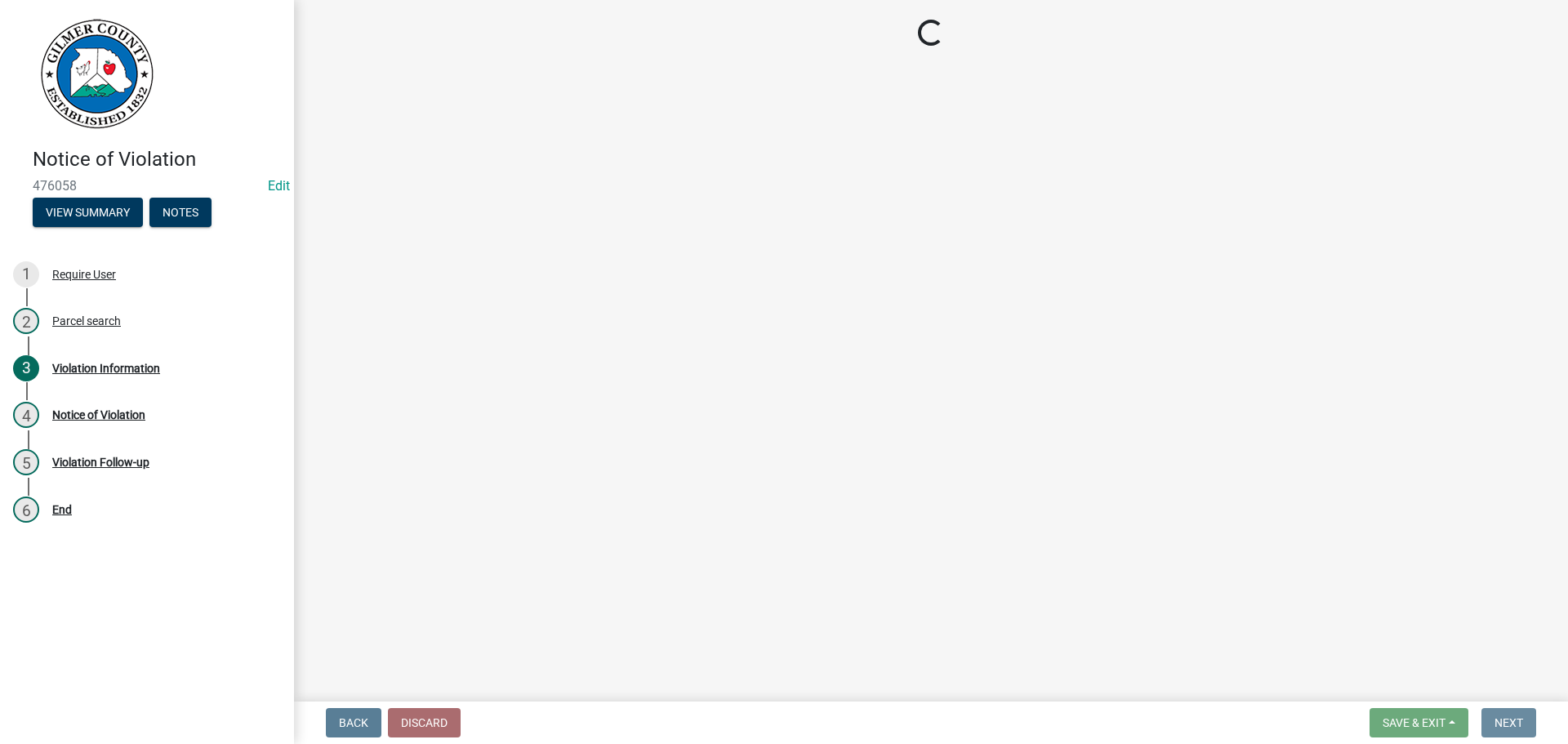
scroll to position [0, 0]
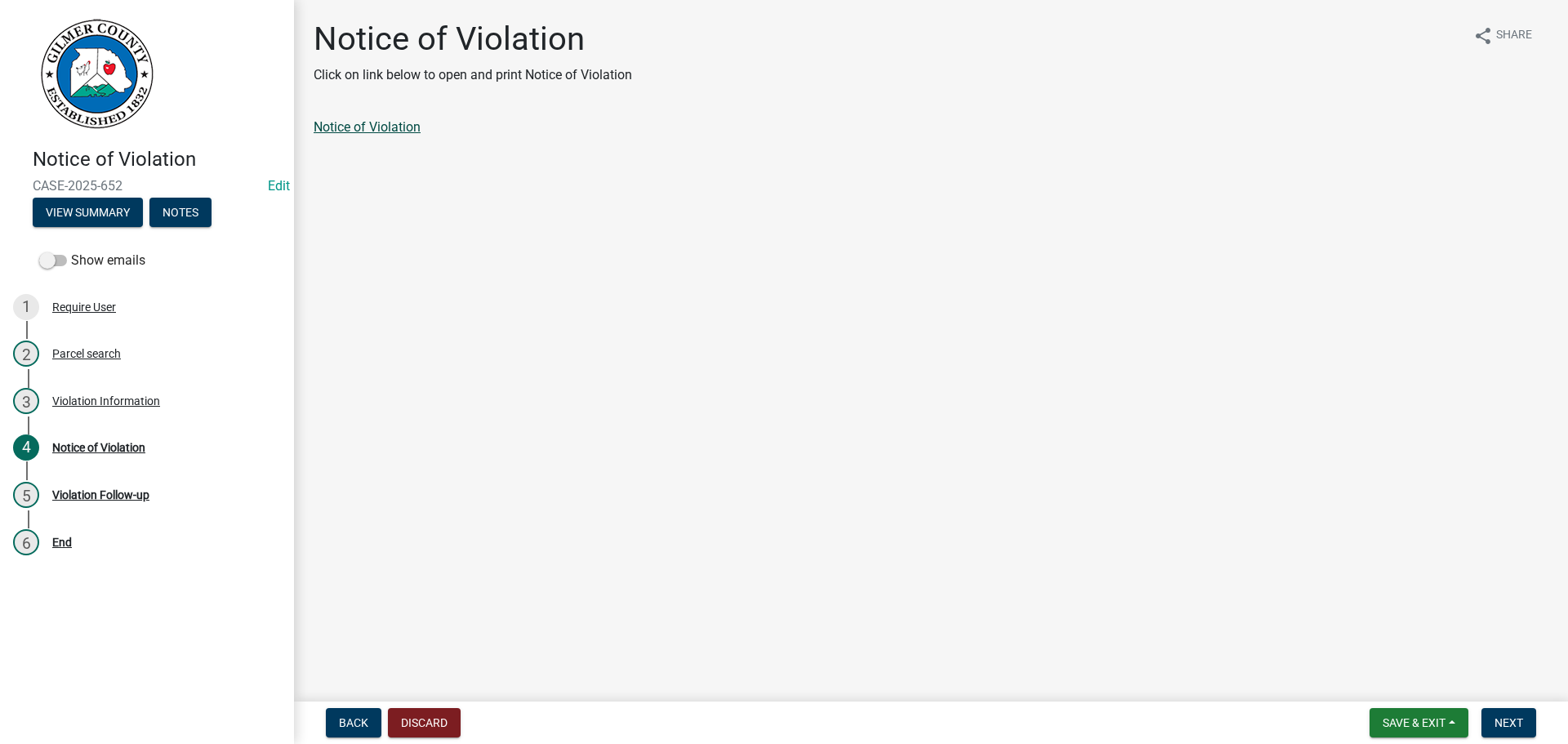
click at [369, 128] on link "Notice of Violation" at bounding box center [367, 127] width 107 height 15
